Goal: Information Seeking & Learning: Learn about a topic

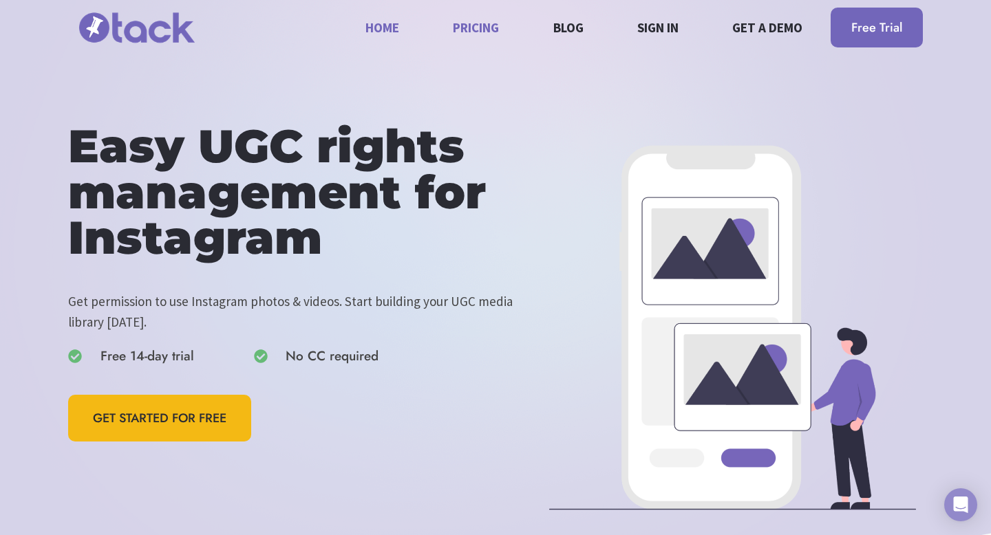
click at [459, 22] on link "Pricing" at bounding box center [476, 27] width 62 height 36
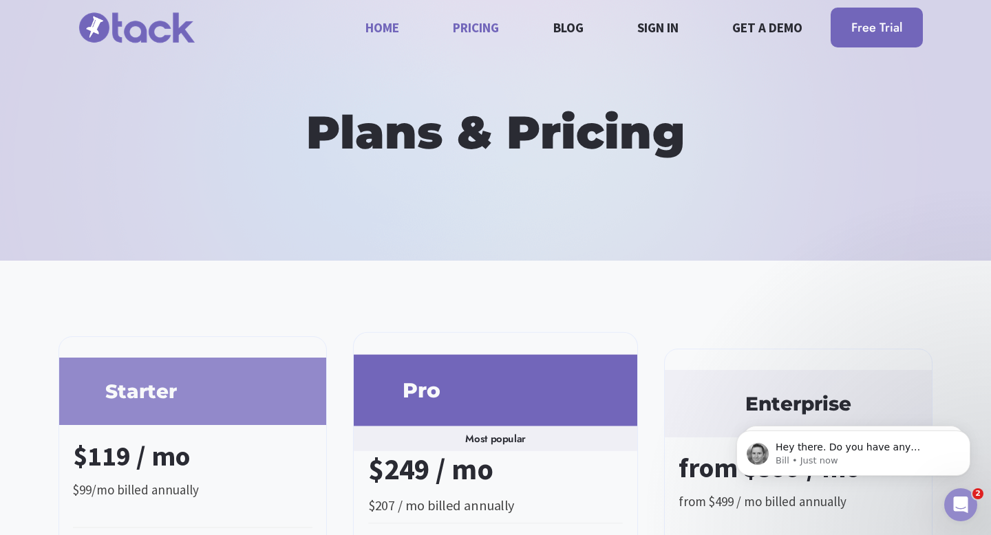
click at [378, 25] on link "Home" at bounding box center [383, 27] width 50 height 36
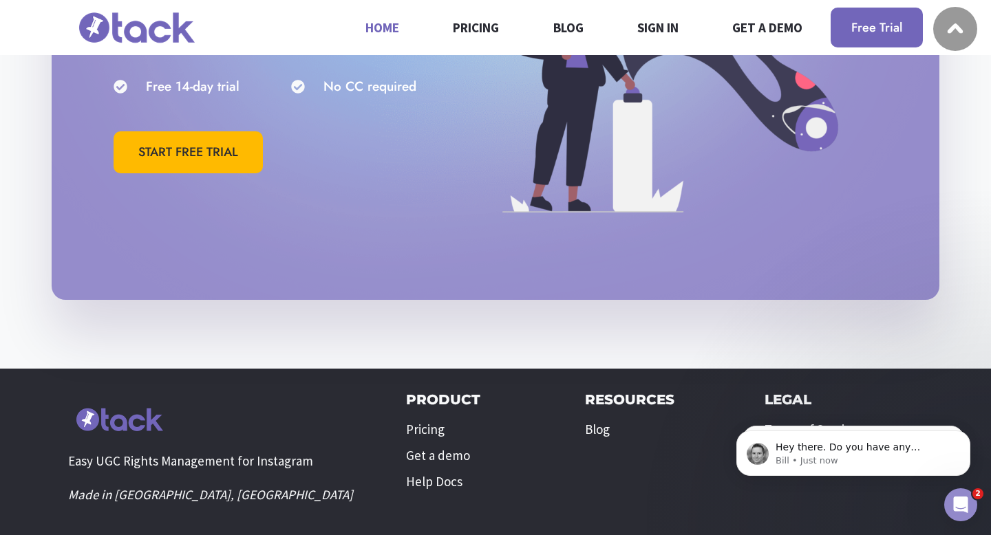
scroll to position [4179, 0]
